Goal: Task Accomplishment & Management: Use online tool/utility

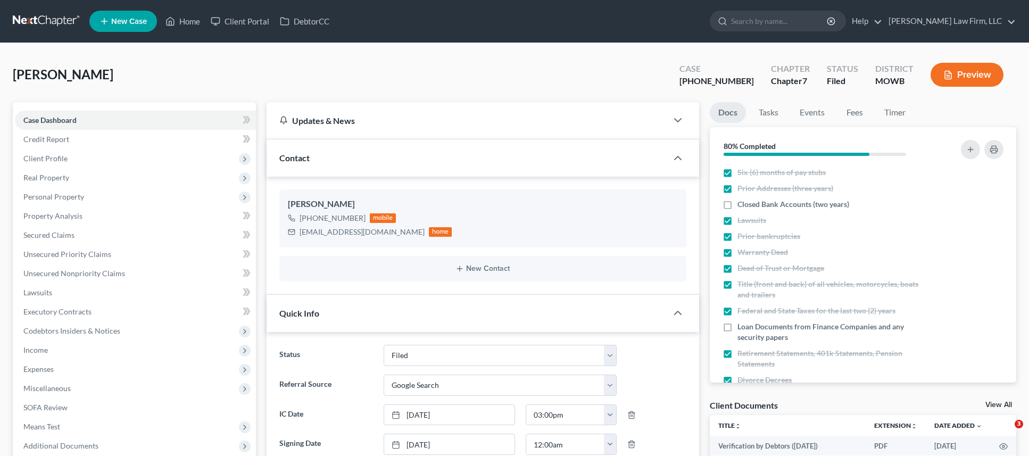
select select "3"
select select "4"
select select "0"
click at [51, 16] on link at bounding box center [47, 21] width 68 height 19
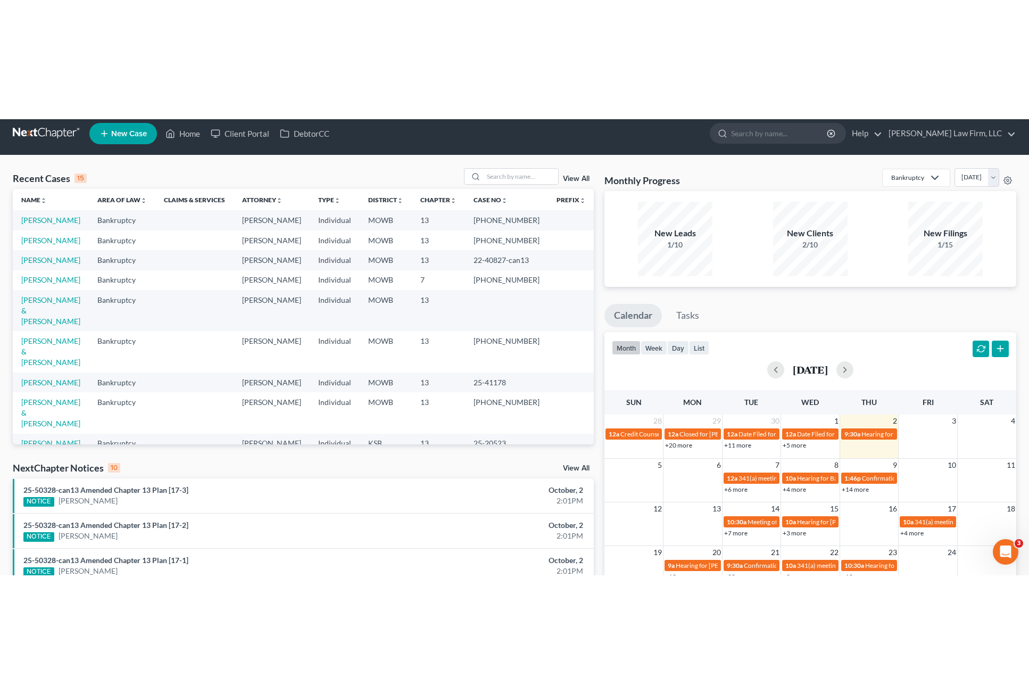
scroll to position [13, 0]
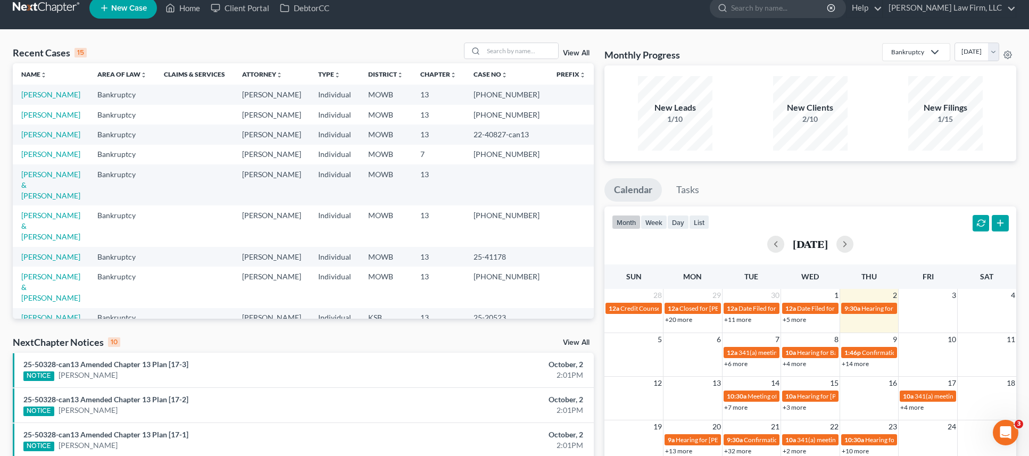
click at [894, 108] on div "New Filings 1/15" at bounding box center [945, 113] width 124 height 74
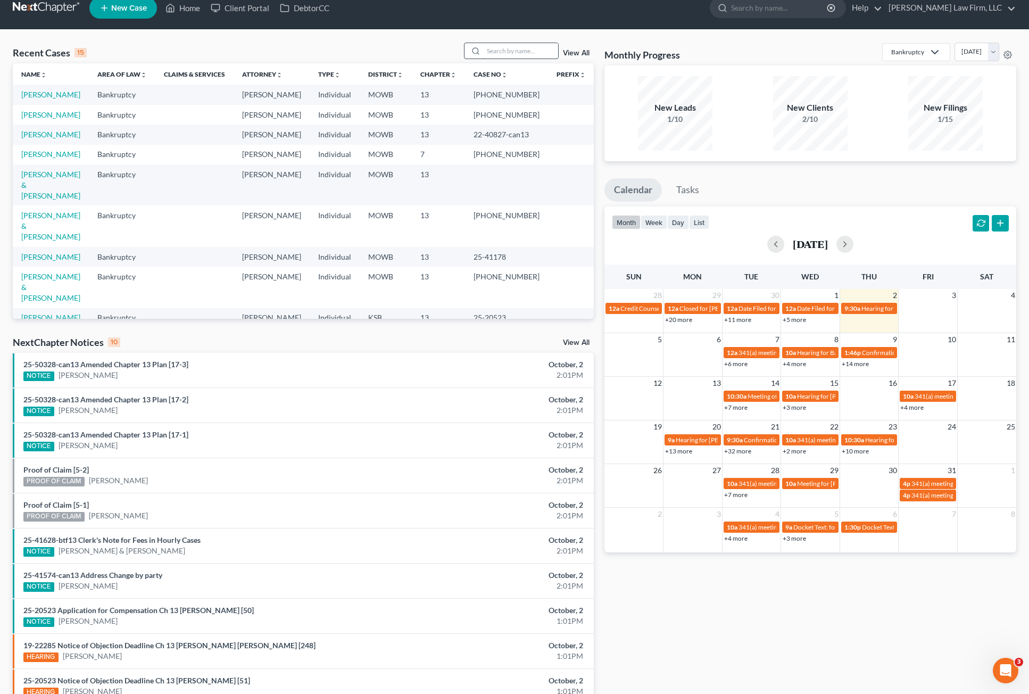
click at [486, 46] on input "search" at bounding box center [520, 50] width 74 height 15
type input "baylor"
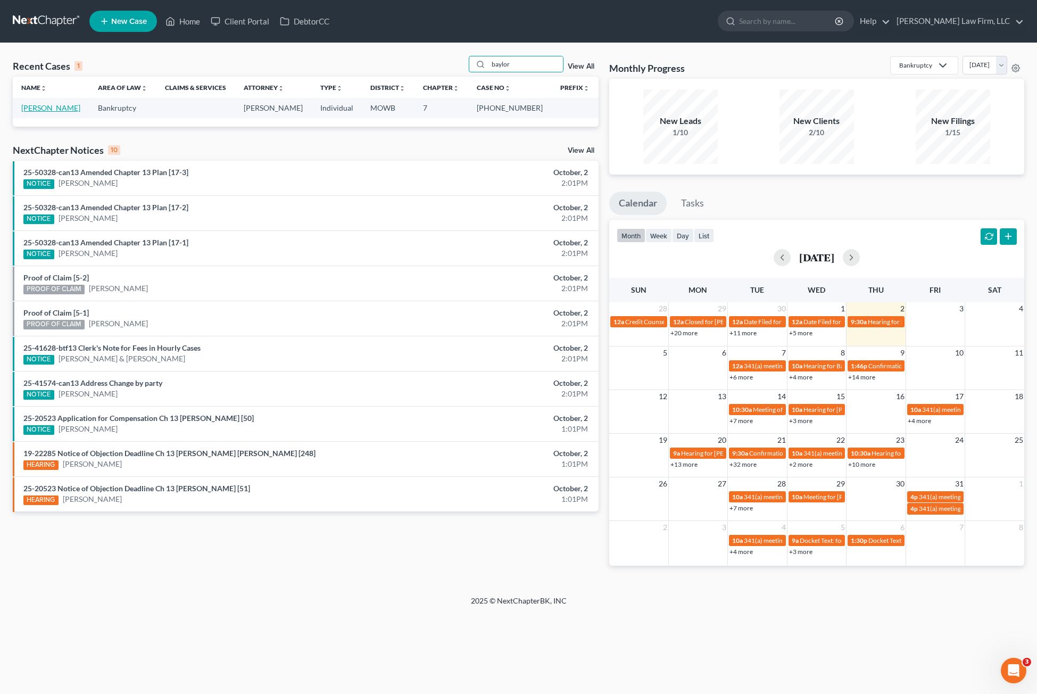
click at [51, 107] on link "[PERSON_NAME]" at bounding box center [50, 107] width 59 height 9
select select "4"
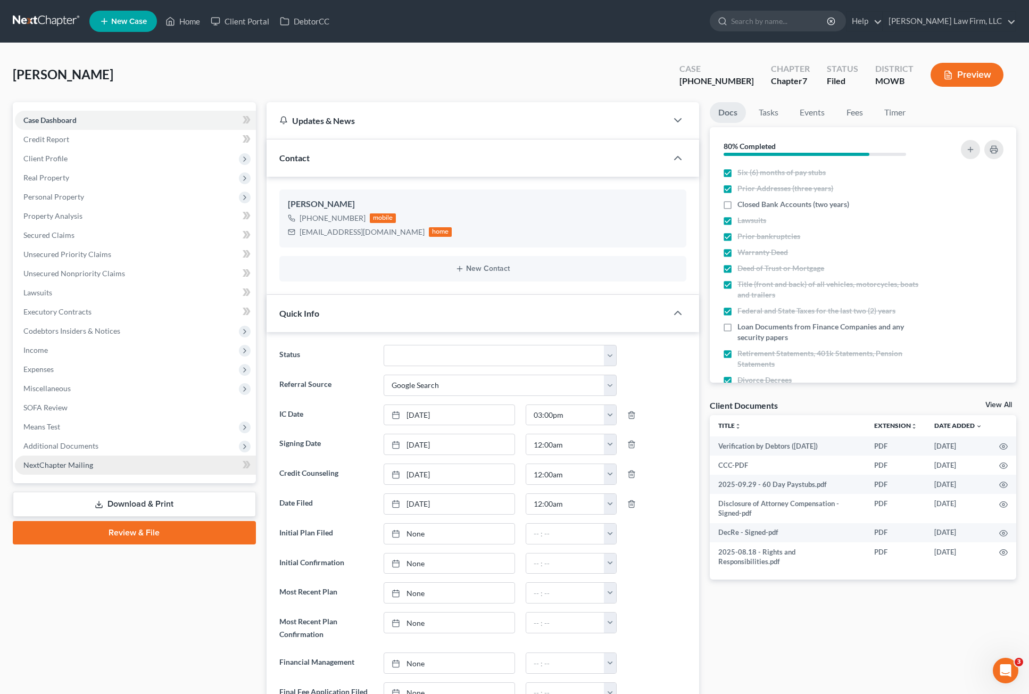
click at [121, 455] on link "NextChapter Mailing" at bounding box center [135, 464] width 241 height 19
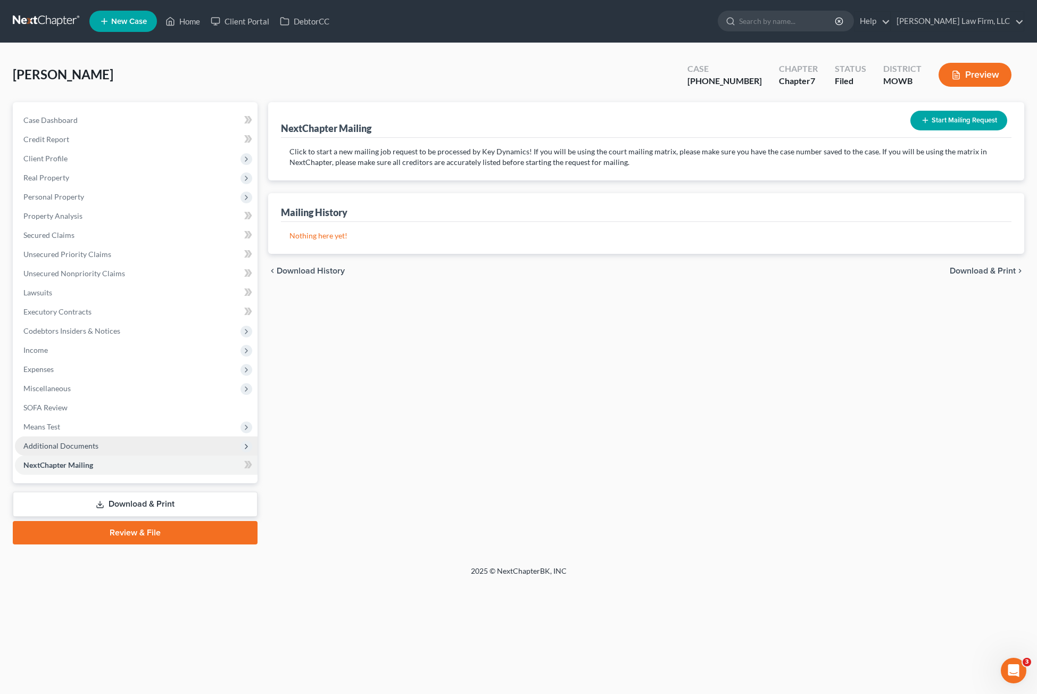
click at [180, 452] on span "Additional Documents" at bounding box center [136, 445] width 243 height 19
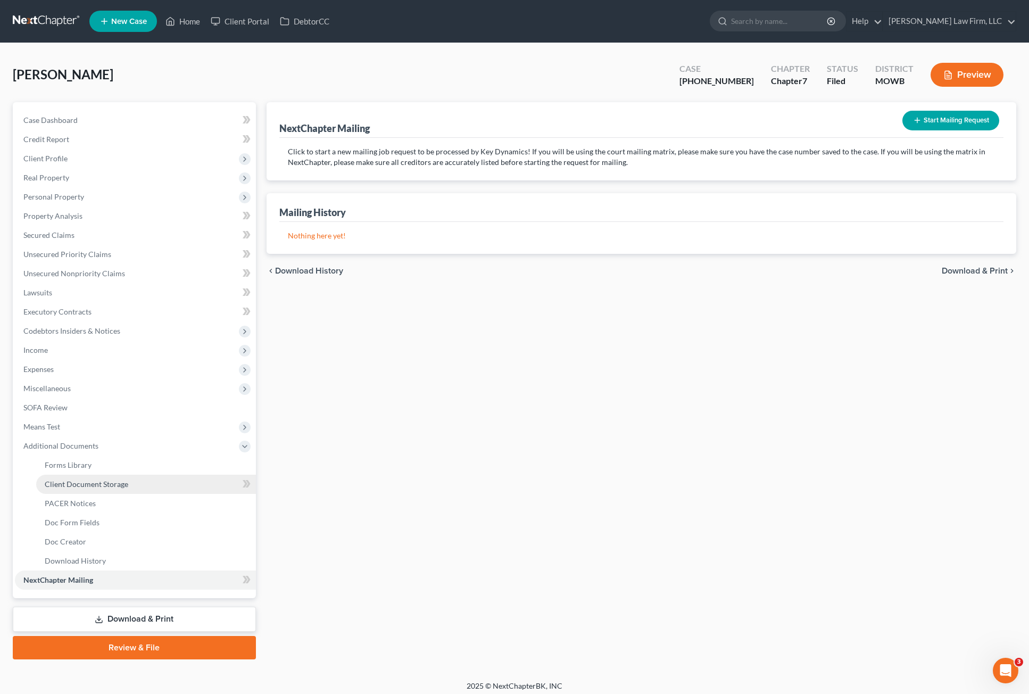
click at [134, 455] on link "Client Document Storage" at bounding box center [146, 483] width 220 height 19
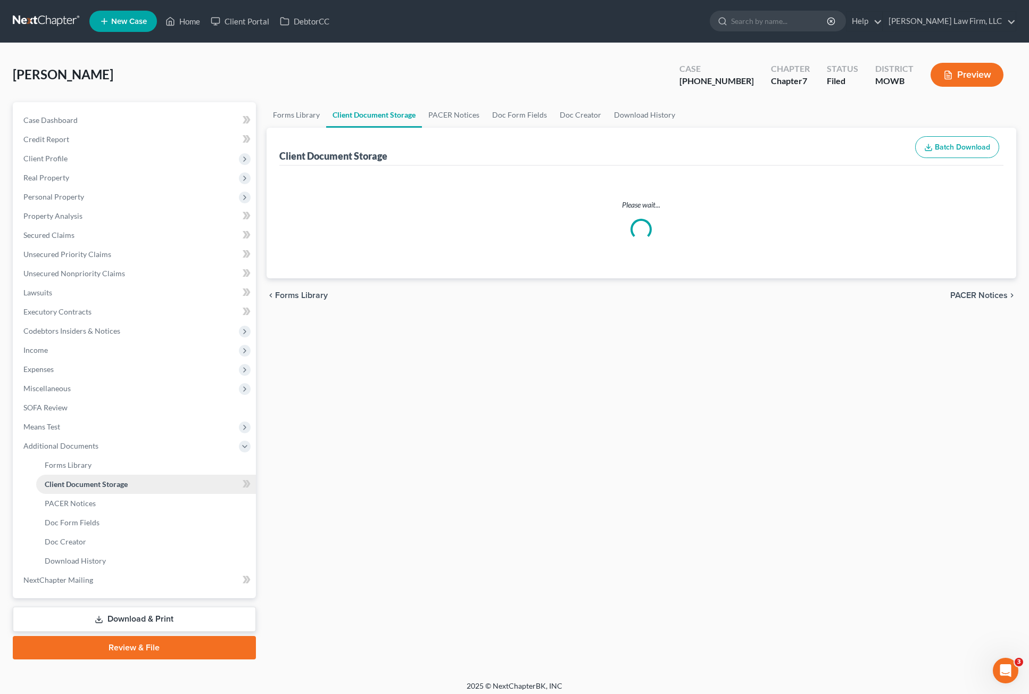
select select "9"
select select "24"
select select "26"
select select "21"
select select "5"
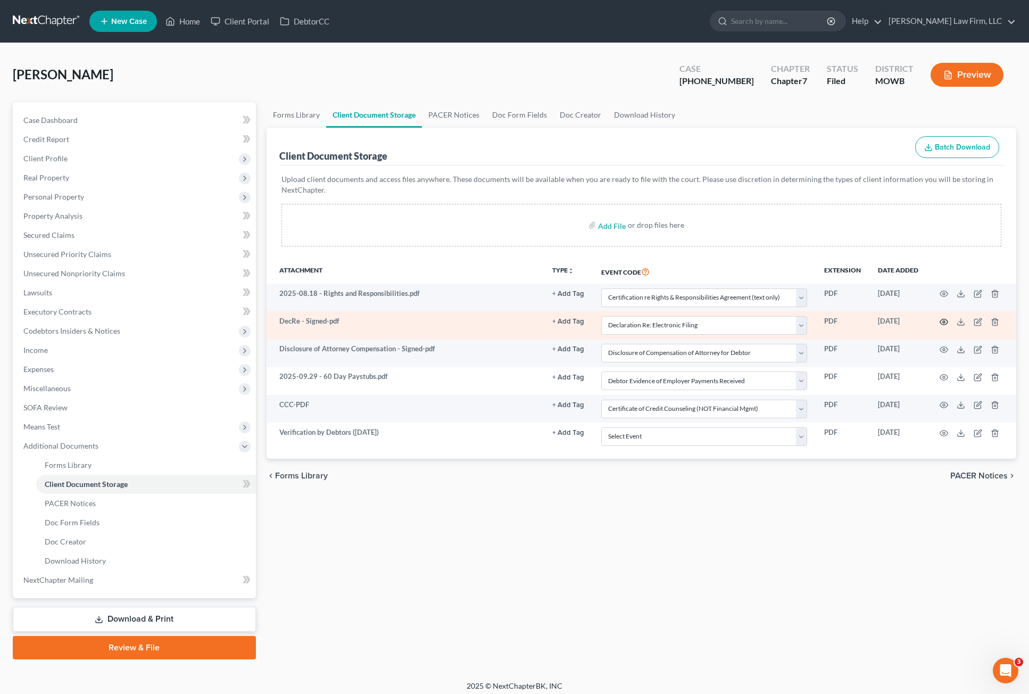
click at [944, 319] on icon "button" at bounding box center [944, 322] width 8 height 6
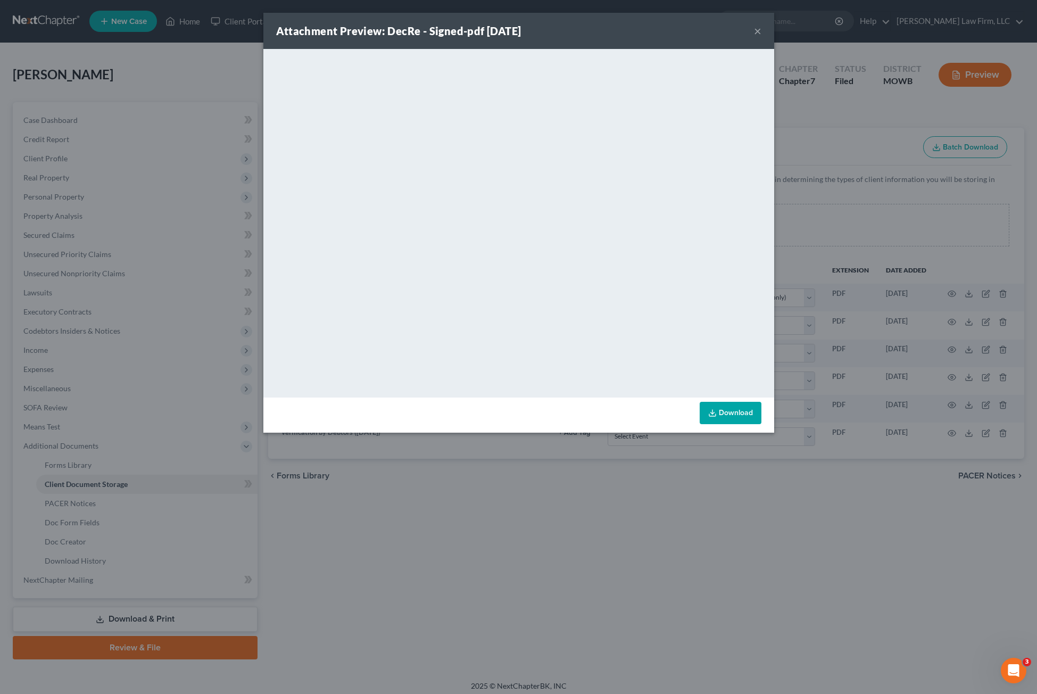
click at [756, 30] on button "×" at bounding box center [757, 30] width 7 height 13
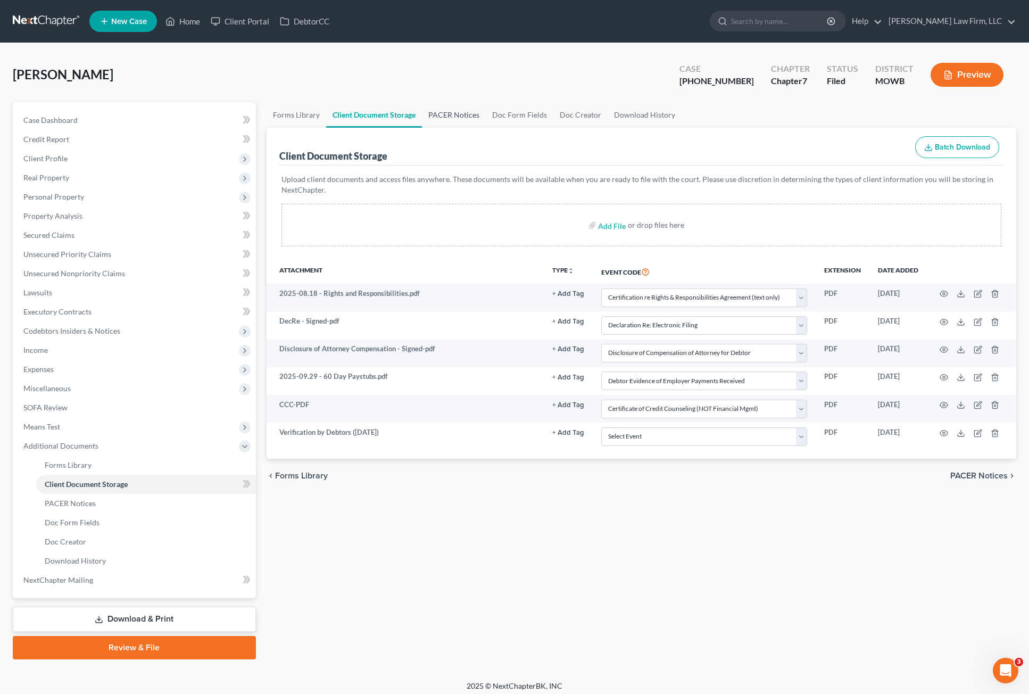
click at [448, 111] on link "PACER Notices" at bounding box center [454, 115] width 64 height 26
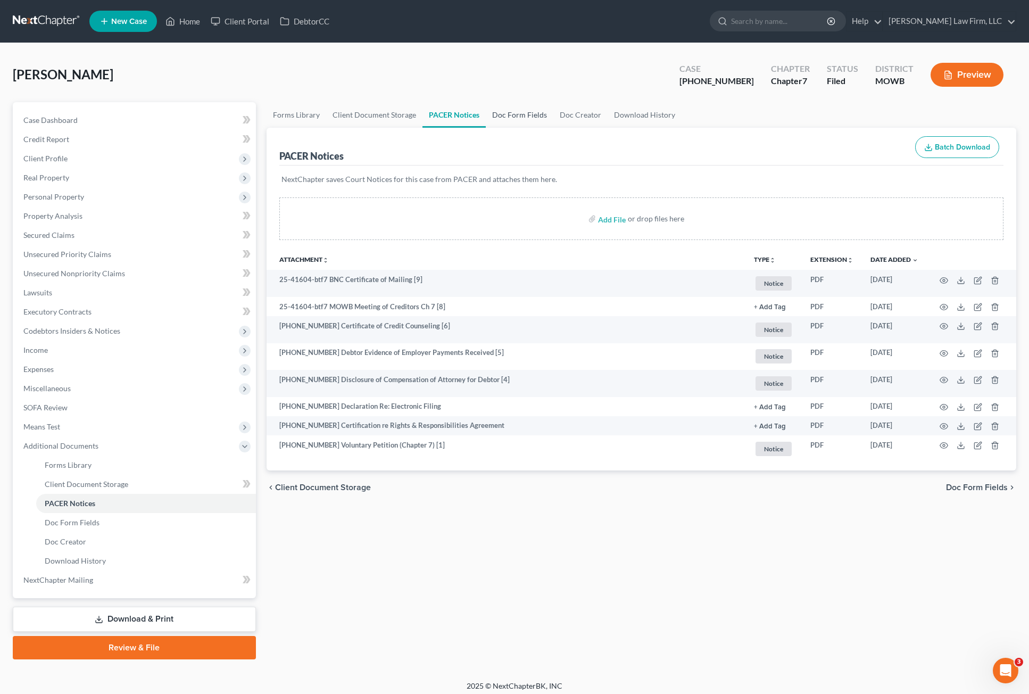
click at [523, 106] on link "Doc Form Fields" at bounding box center [520, 115] width 68 height 26
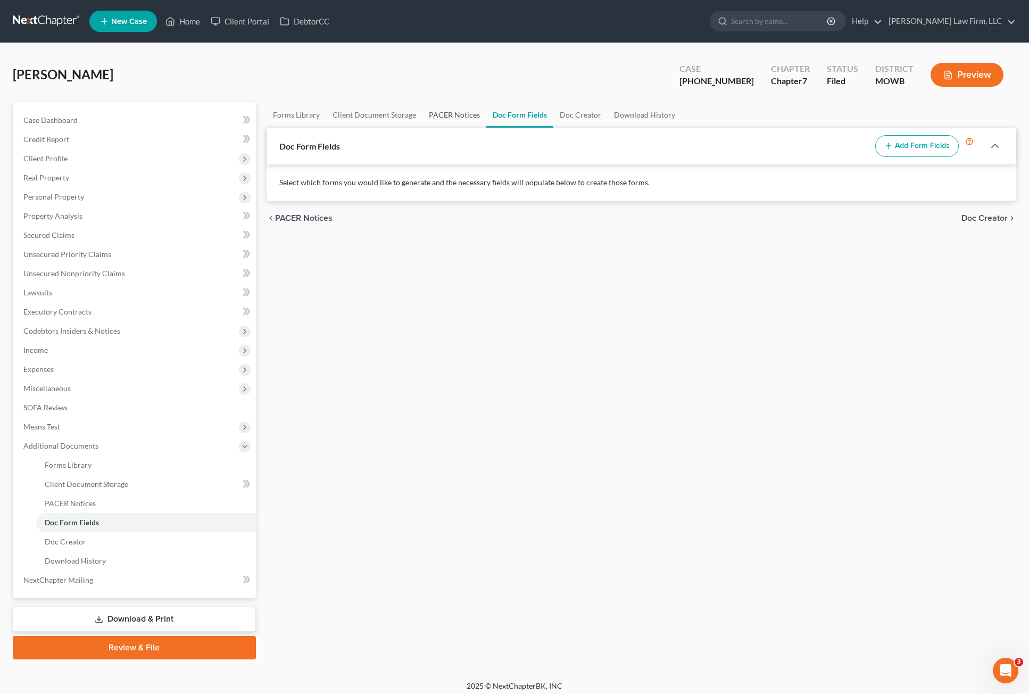
click at [462, 120] on link "PACER Notices" at bounding box center [454, 115] width 64 height 26
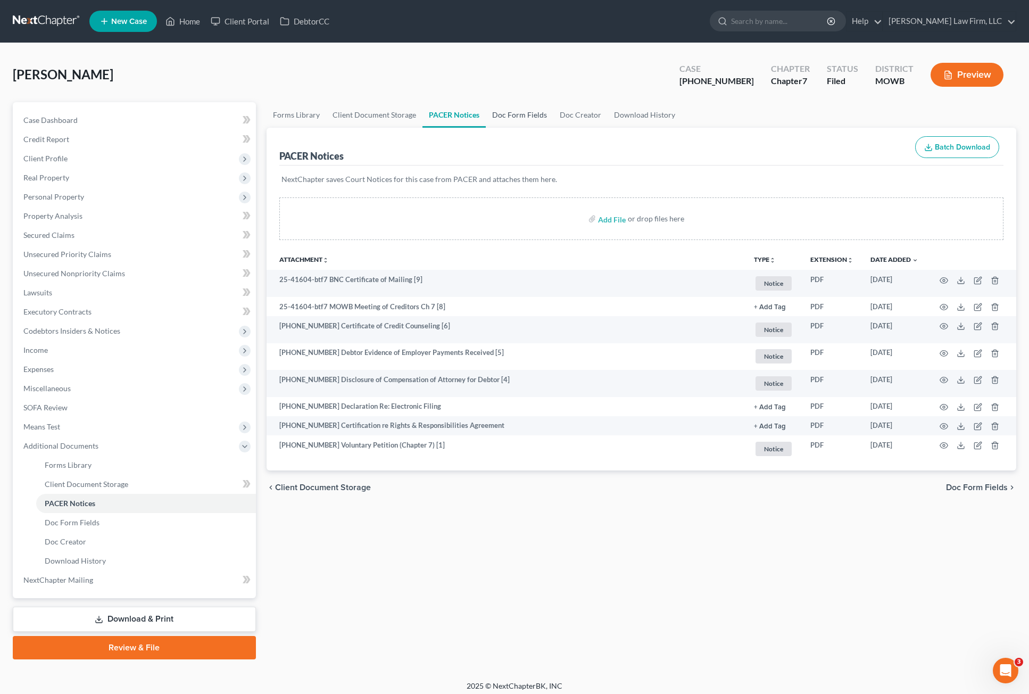
click at [511, 105] on link "Doc Form Fields" at bounding box center [520, 115] width 68 height 26
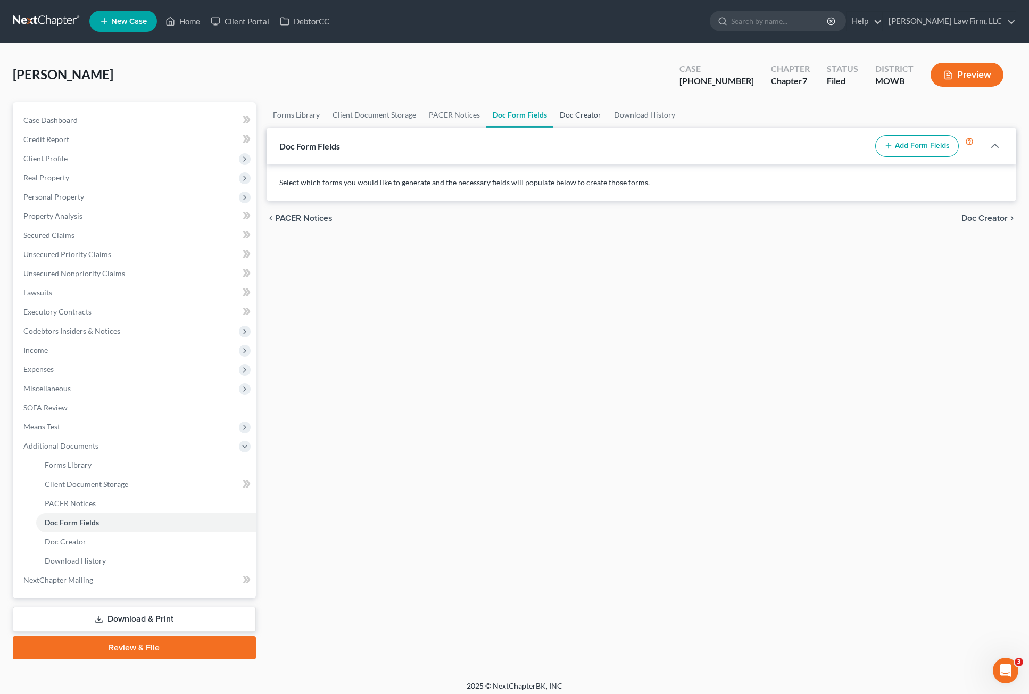
click at [565, 115] on link "Doc Creator" at bounding box center [580, 115] width 54 height 26
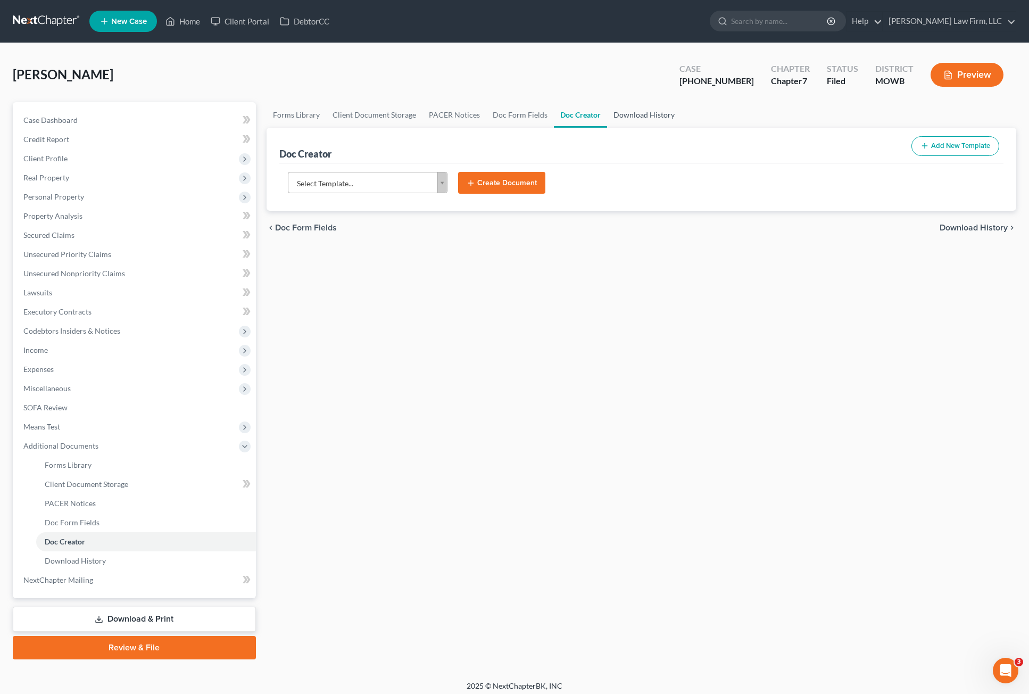
click at [641, 117] on link "Download History" at bounding box center [644, 115] width 74 height 26
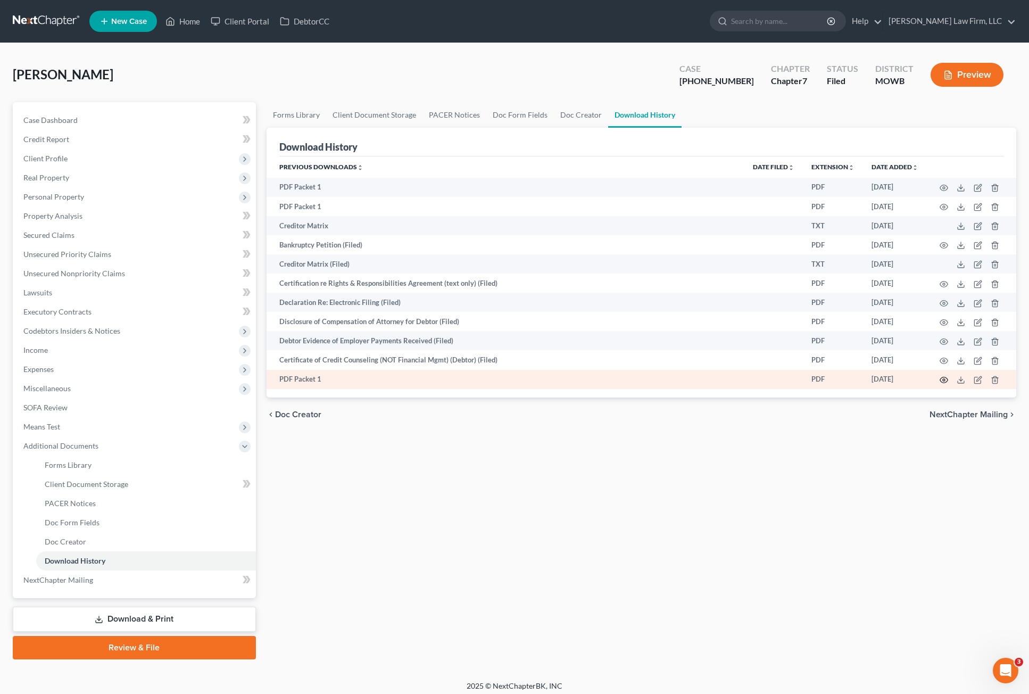
click at [943, 379] on circle "button" at bounding box center [944, 380] width 2 height 2
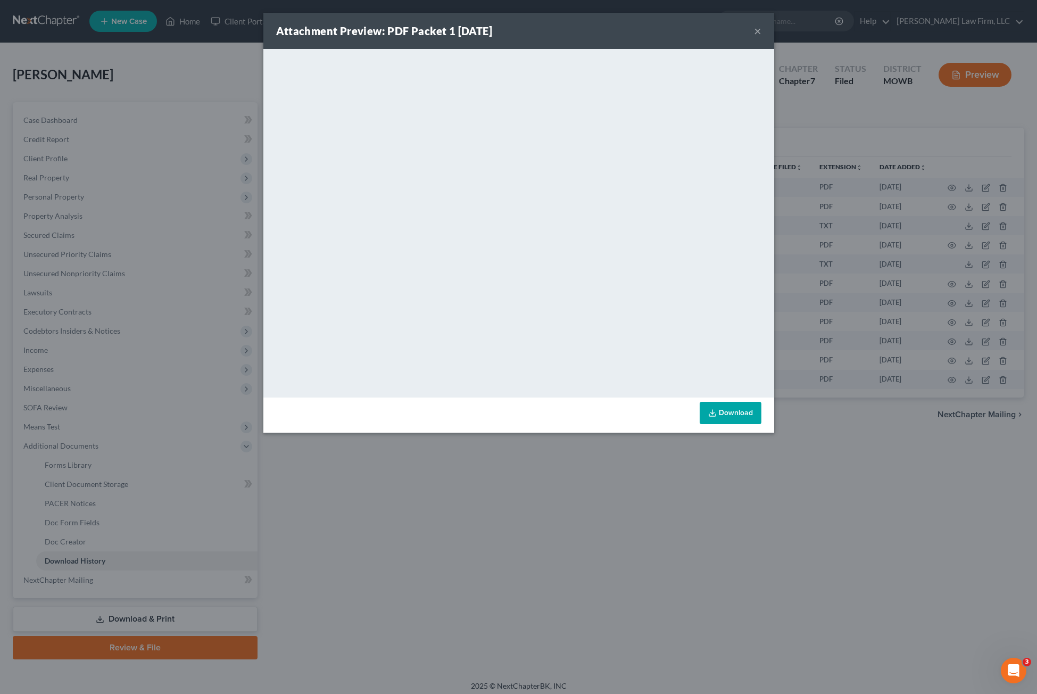
click at [758, 26] on button "×" at bounding box center [757, 30] width 7 height 13
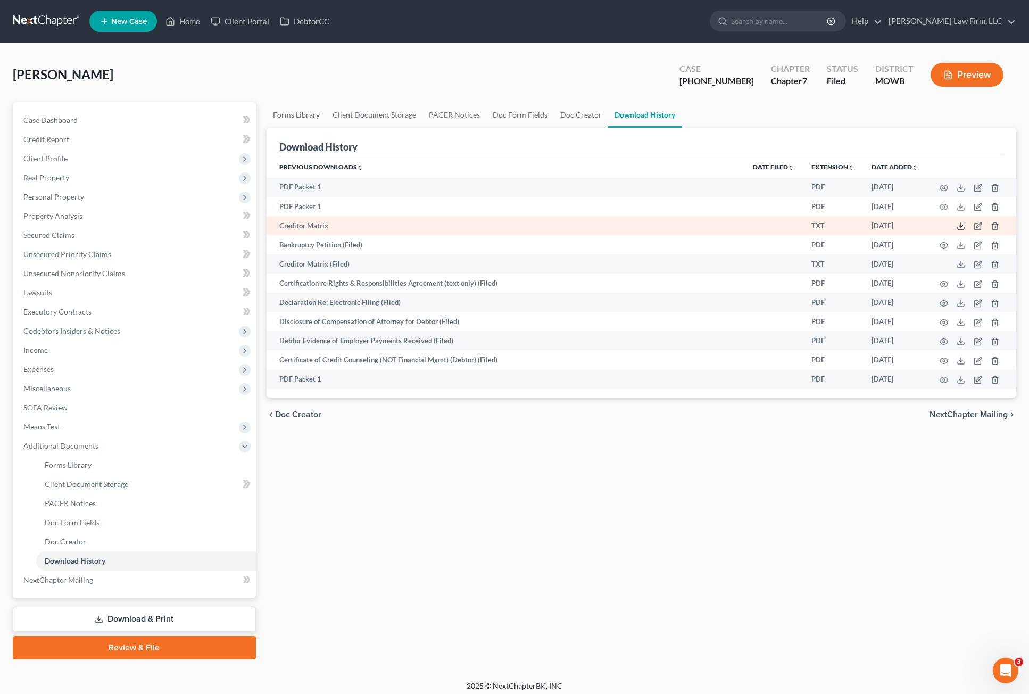
click at [957, 226] on icon at bounding box center [960, 226] width 9 height 9
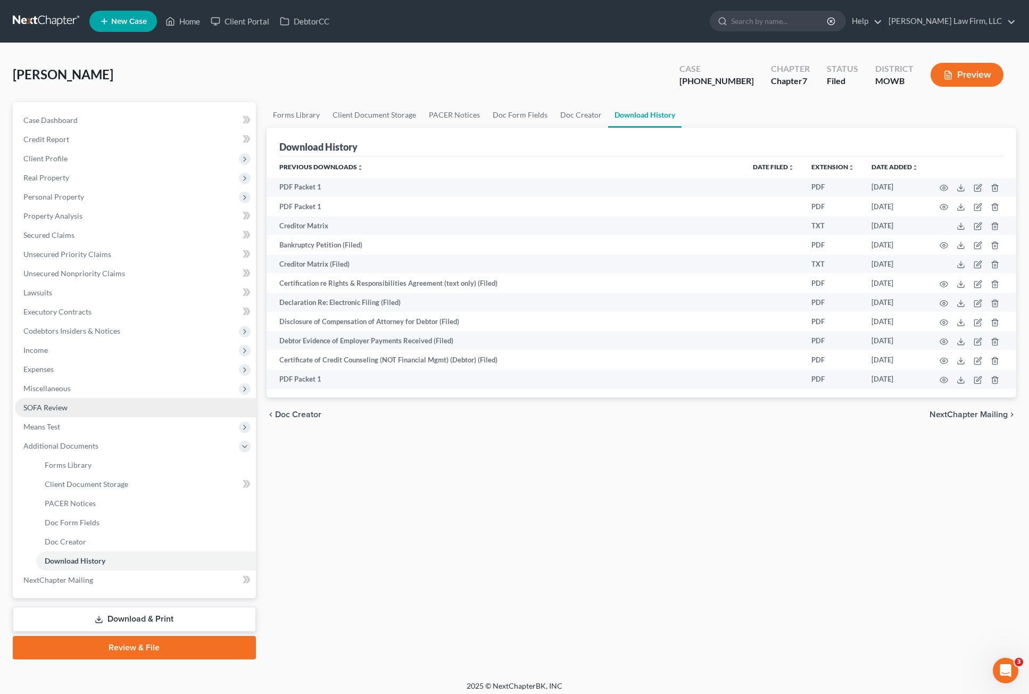
click at [65, 408] on span "SOFA Review" at bounding box center [45, 407] width 44 height 9
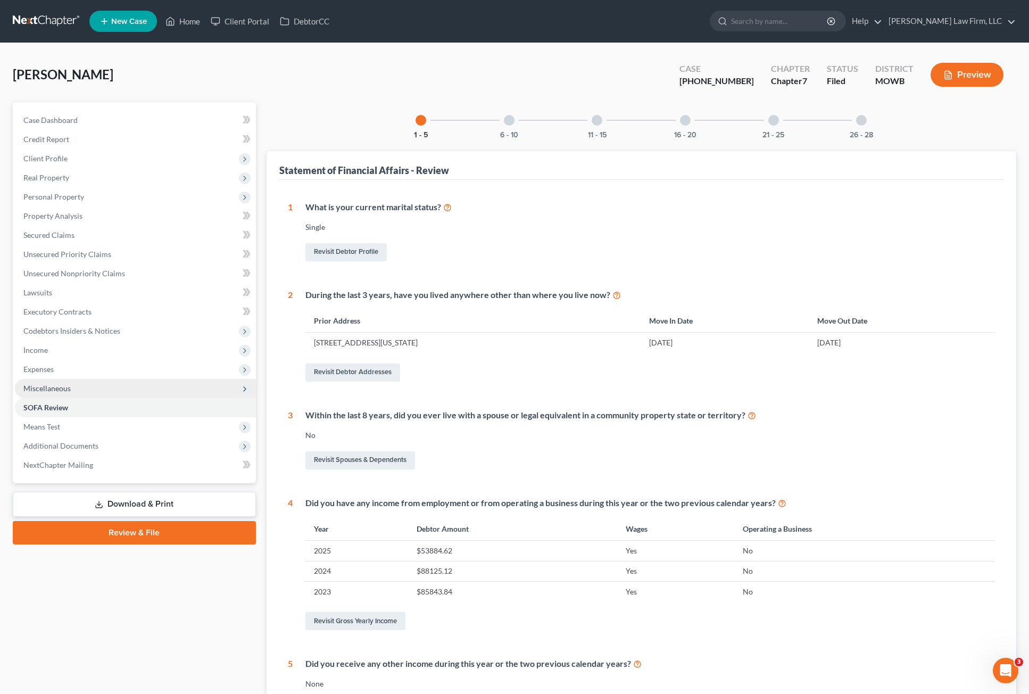
click at [66, 385] on span "Miscellaneous" at bounding box center [46, 387] width 47 height 9
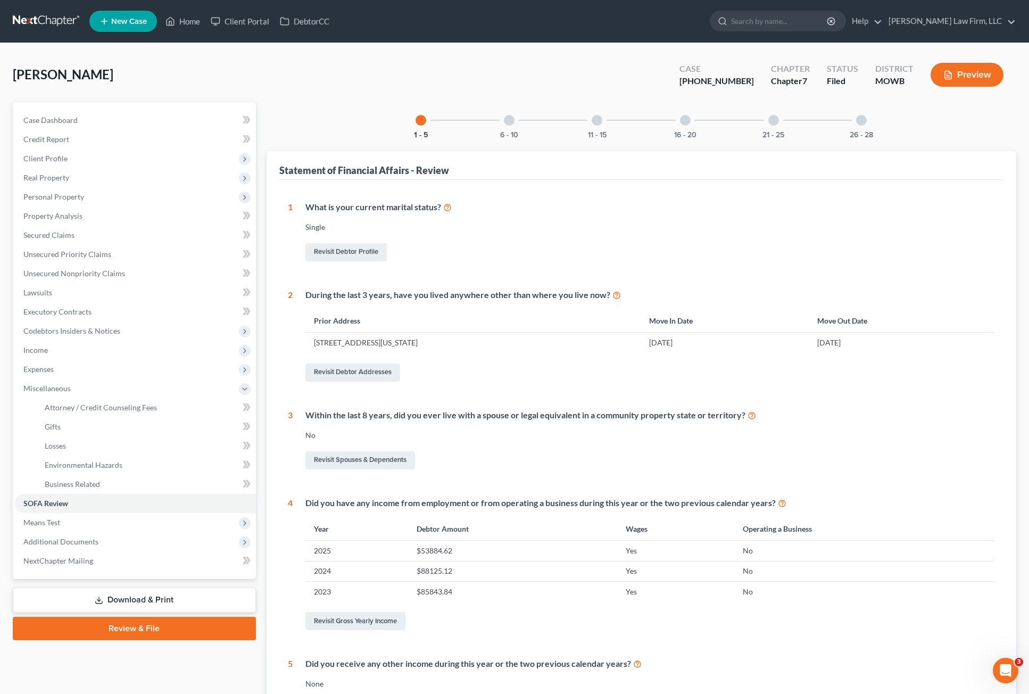
click at [952, 69] on button "Preview" at bounding box center [966, 75] width 73 height 24
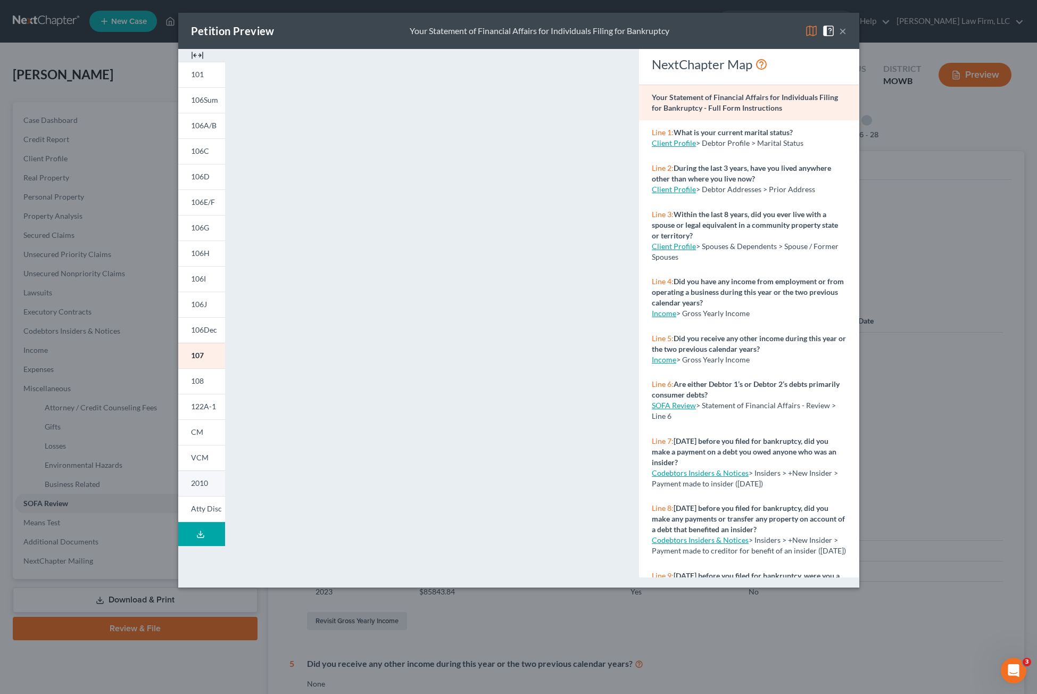
click at [205, 455] on span "2010" at bounding box center [199, 482] width 17 height 9
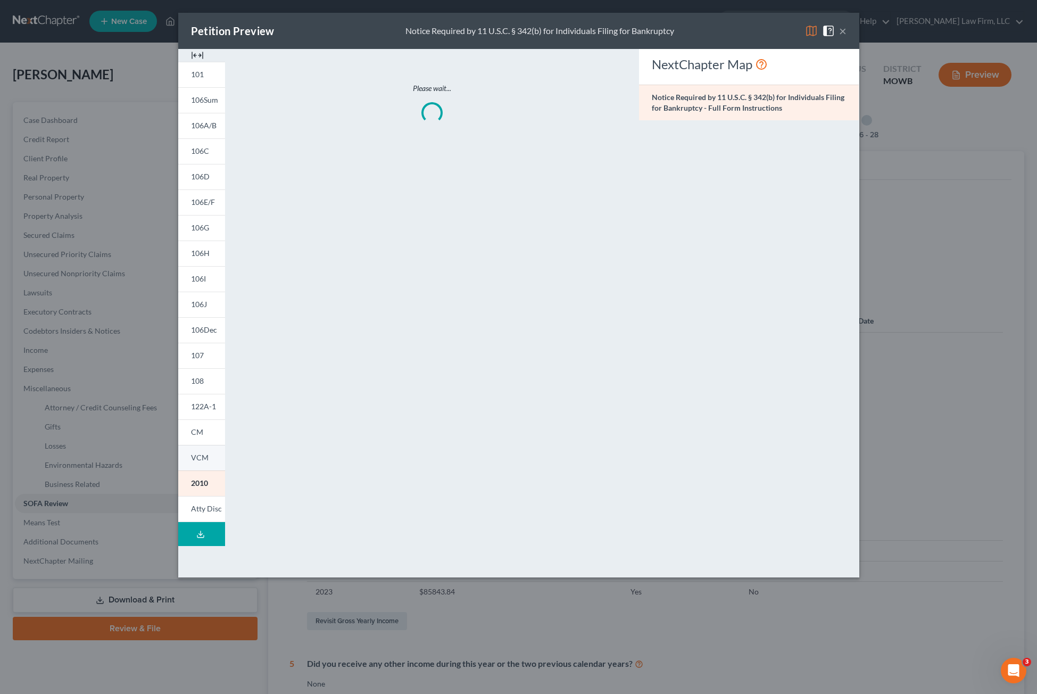
click at [197, 455] on span "VCM" at bounding box center [200, 457] width 18 height 9
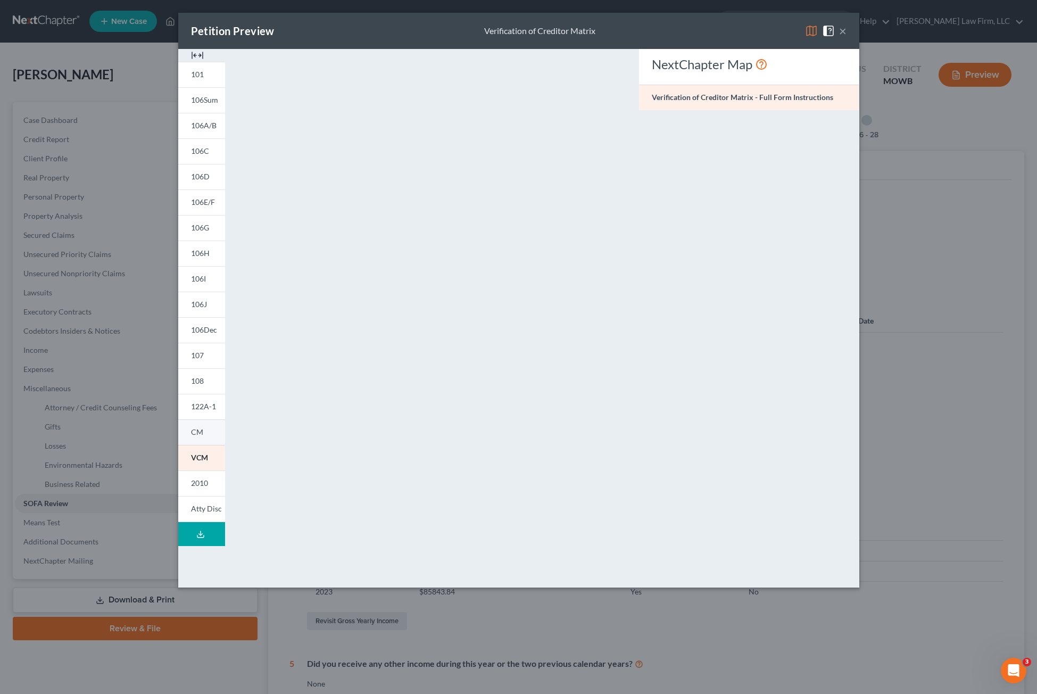
click at [199, 430] on span "CM" at bounding box center [197, 431] width 12 height 9
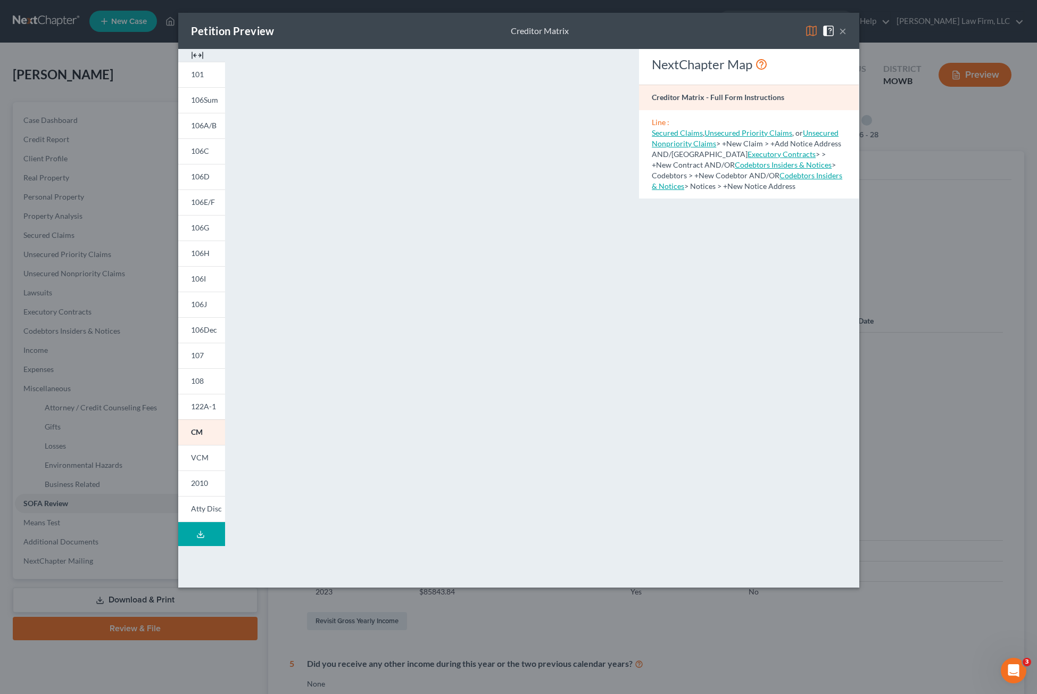
click at [842, 34] on button "×" at bounding box center [842, 30] width 7 height 13
